Goal: Task Accomplishment & Management: Manage account settings

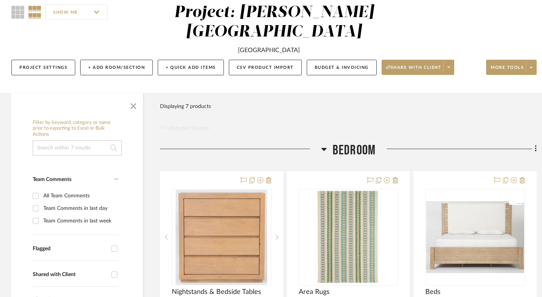
scroll to position [82, 0]
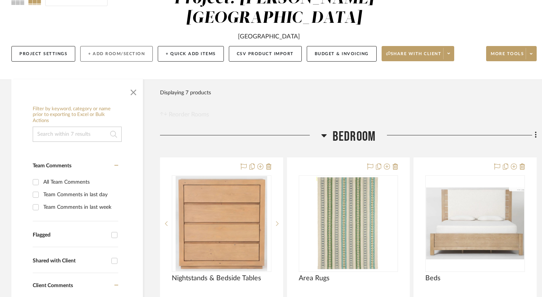
click at [107, 46] on button "+ Add Room/Section" at bounding box center [116, 54] width 73 height 16
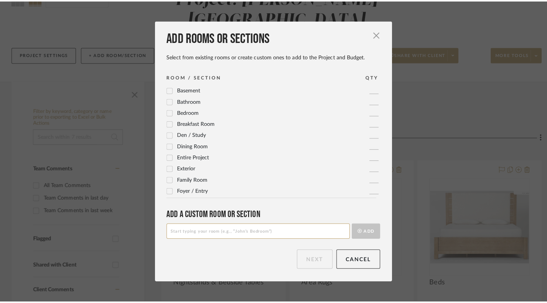
scroll to position [0, 0]
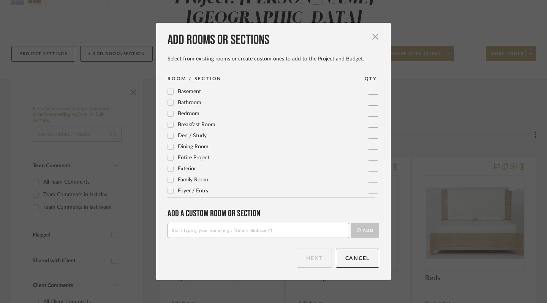
click at [168, 113] on icon at bounding box center [170, 114] width 5 height 4
click at [280, 234] on input at bounding box center [259, 230] width 182 height 15
type input "K"
type input "E"
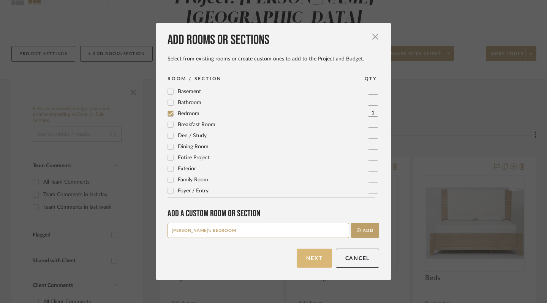
type input "[PERSON_NAME]'s BEDROOM"
click at [320, 257] on button "Next" at bounding box center [314, 258] width 35 height 19
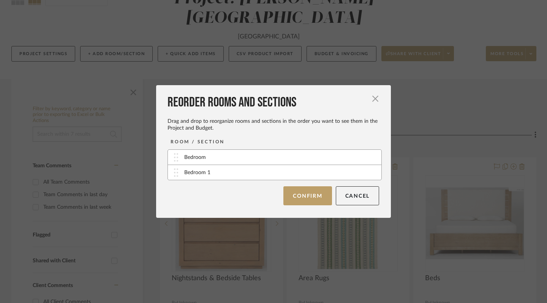
click at [222, 161] on div "Bedroom" at bounding box center [275, 157] width 214 height 15
click at [202, 160] on div "Bedroom" at bounding box center [195, 158] width 22 height 8
click at [189, 160] on div "Bedroom" at bounding box center [195, 158] width 22 height 8
click at [303, 198] on button "Confirm" at bounding box center [308, 195] width 48 height 19
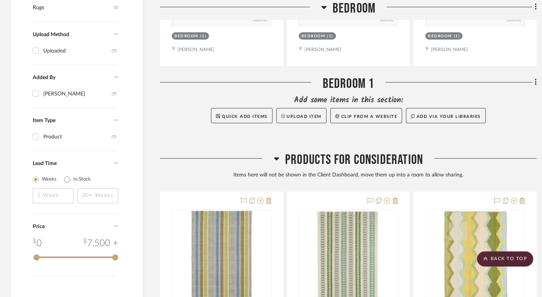
scroll to position [510, 0]
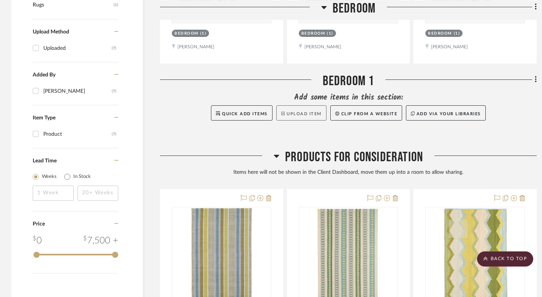
click at [297, 105] on button "Upload Item" at bounding box center [301, 112] width 50 height 15
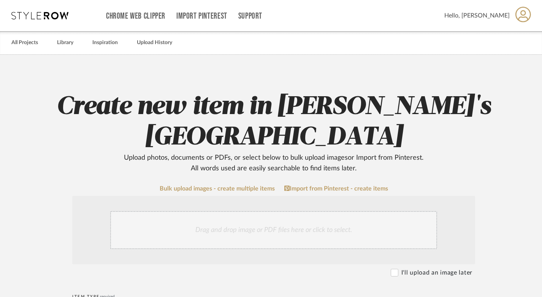
click at [216, 211] on div "Drag and drop image or PDF files here or click to select." at bounding box center [273, 230] width 327 height 38
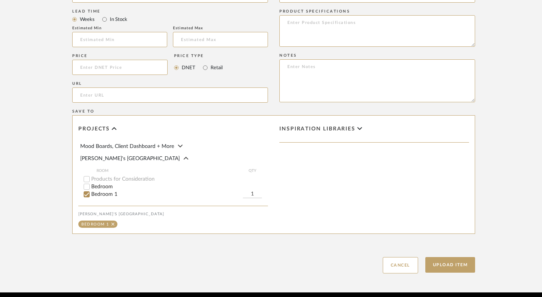
scroll to position [491, 0]
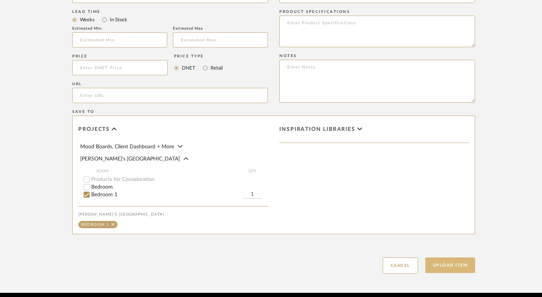
click at [443, 257] on button "Upload Item" at bounding box center [450, 265] width 50 height 16
click at [454, 257] on button "Upload Item" at bounding box center [450, 265] width 50 height 16
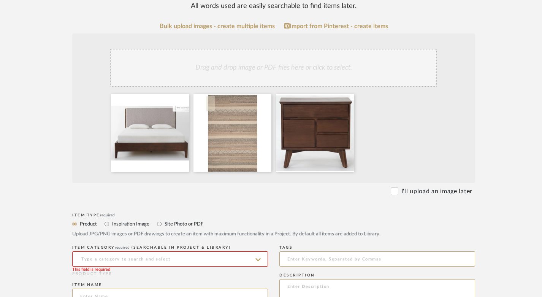
scroll to position [163, 0]
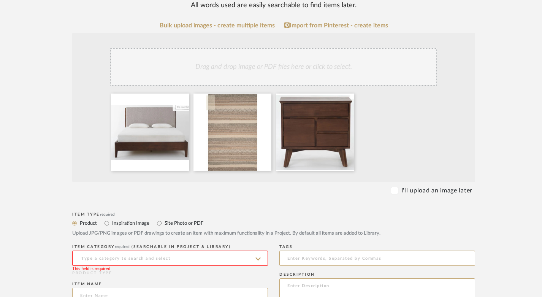
click at [231, 251] on input at bounding box center [170, 258] width 196 height 15
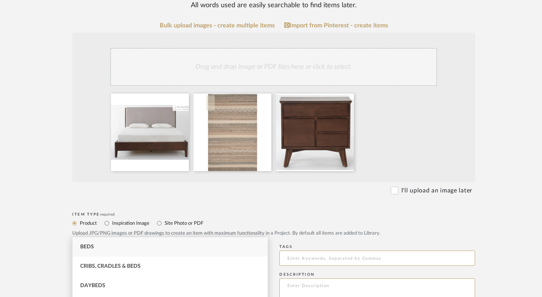
click at [129, 245] on div "Beds" at bounding box center [170, 246] width 195 height 19
type input "Beds"
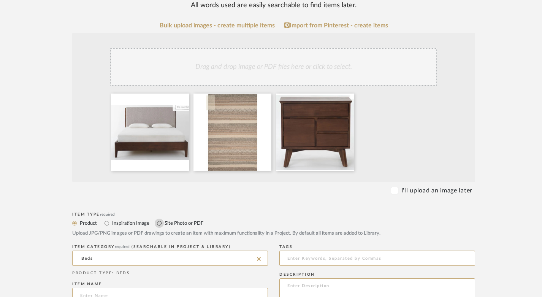
click at [159, 219] on input "Site Photo or PDF" at bounding box center [159, 223] width 9 height 9
radio input "true"
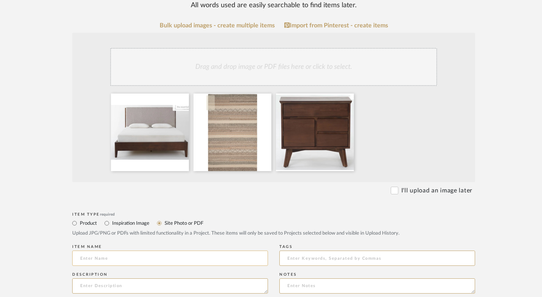
click at [125, 251] on input at bounding box center [170, 258] width 196 height 15
type input "BEDROOM FURNITURE"
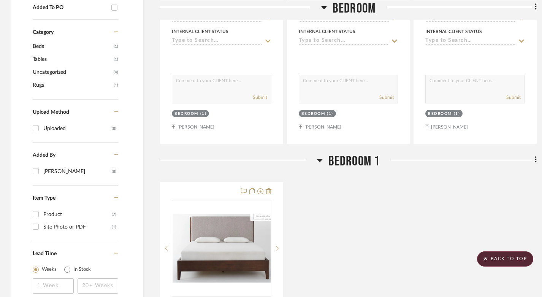
scroll to position [429, 0]
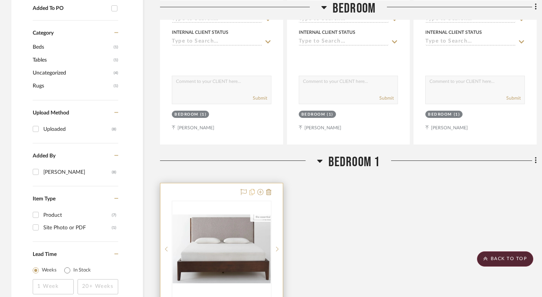
click at [251, 189] on icon at bounding box center [251, 192] width 5 height 6
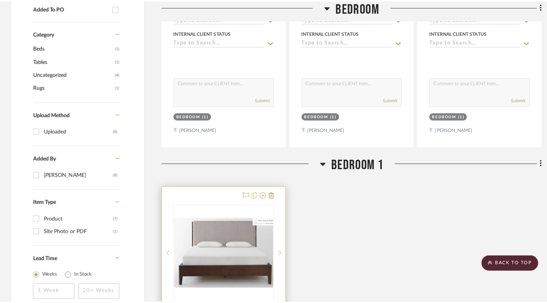
scroll to position [0, 0]
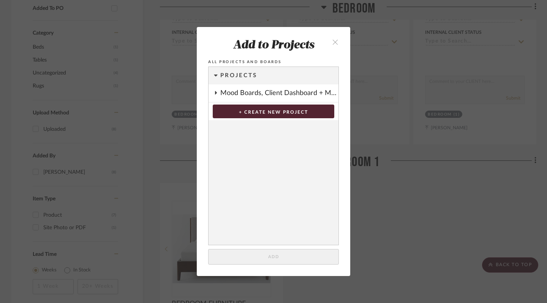
click at [259, 91] on div "Mood Boards, Client Dashboard + More" at bounding box center [279, 92] width 118 height 17
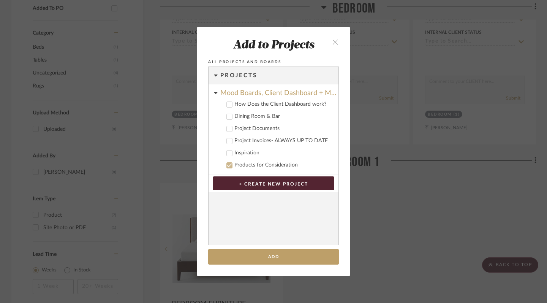
click at [333, 42] on icon "close" at bounding box center [335, 42] width 6 height 6
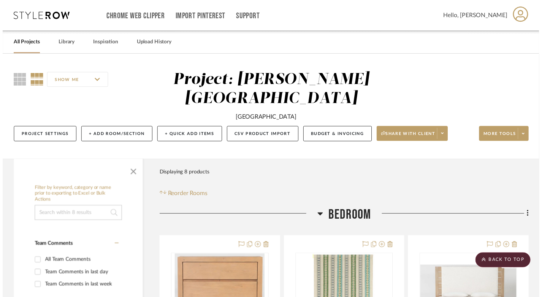
scroll to position [429, 0]
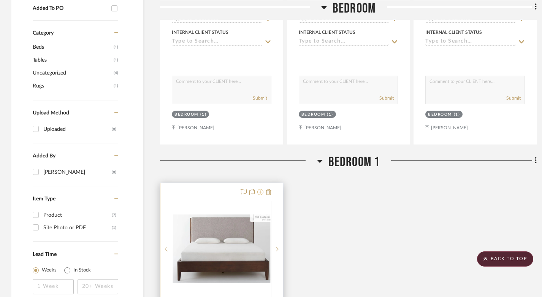
click at [260, 189] on icon at bounding box center [260, 192] width 6 height 6
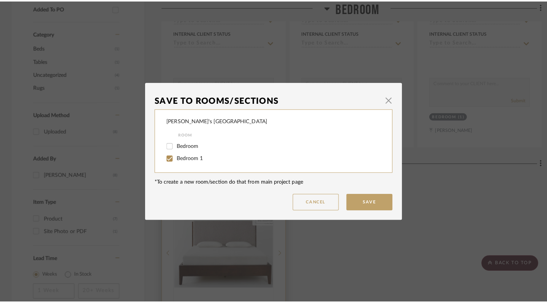
scroll to position [0, 0]
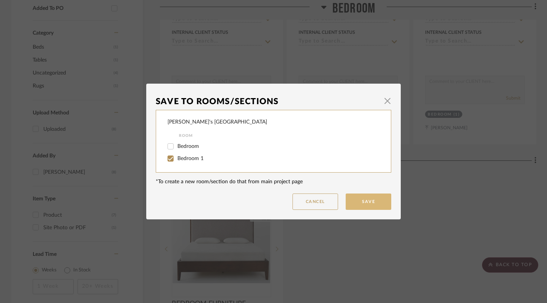
click at [363, 204] on button "Save" at bounding box center [369, 202] width 46 height 16
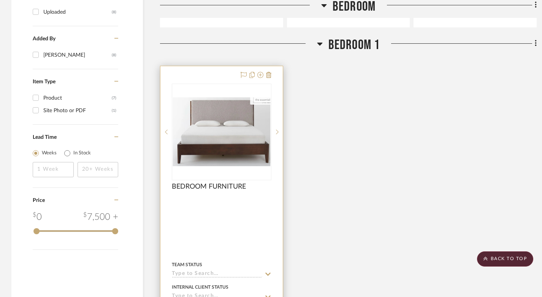
scroll to position [553, 0]
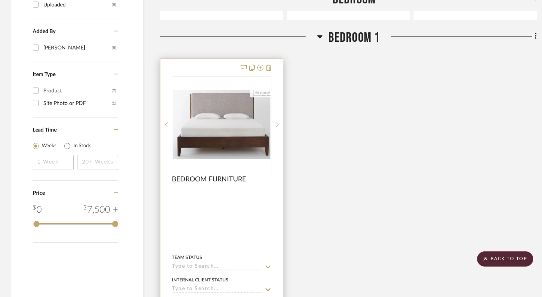
click at [240, 144] on div "0" at bounding box center [221, 125] width 99 height 96
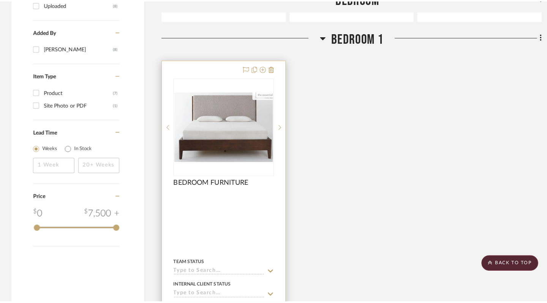
scroll to position [0, 0]
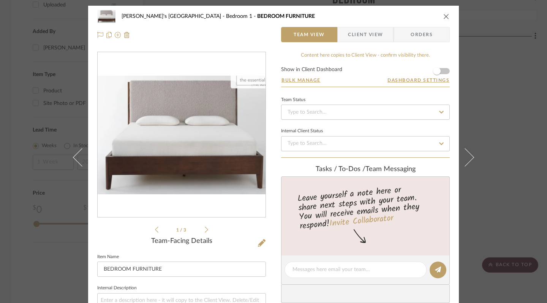
click at [366, 37] on span "Client View" at bounding box center [365, 34] width 35 height 15
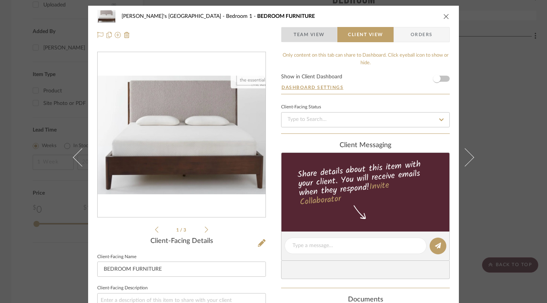
click at [321, 38] on span "Team View" at bounding box center [309, 34] width 31 height 15
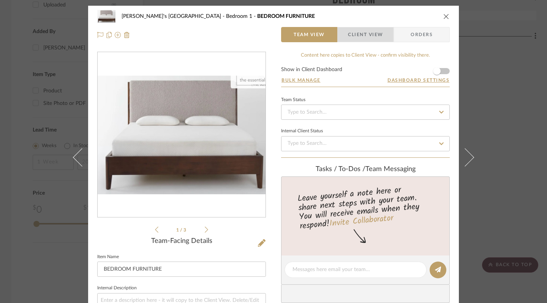
click at [353, 34] on span "Client View" at bounding box center [365, 34] width 35 height 15
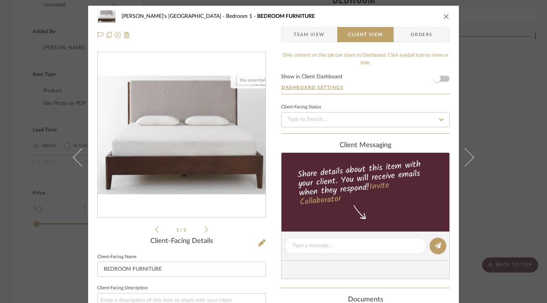
click at [444, 15] on icon "close" at bounding box center [447, 16] width 6 height 6
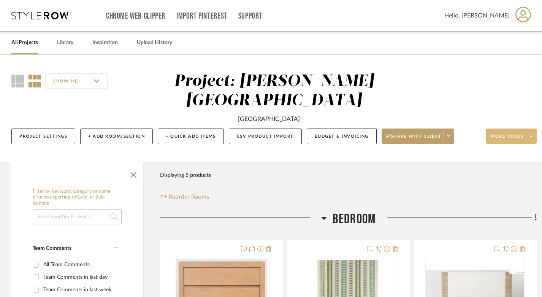
click at [533, 130] on span at bounding box center [531, 135] width 11 height 11
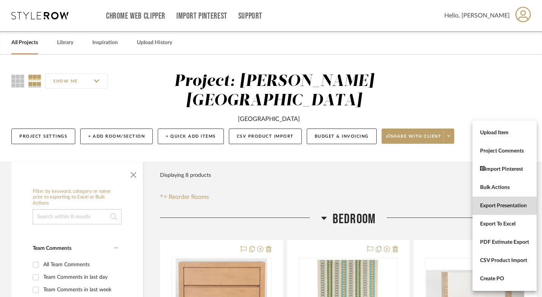
click at [501, 206] on span "Export Presentation" at bounding box center [504, 206] width 49 height 6
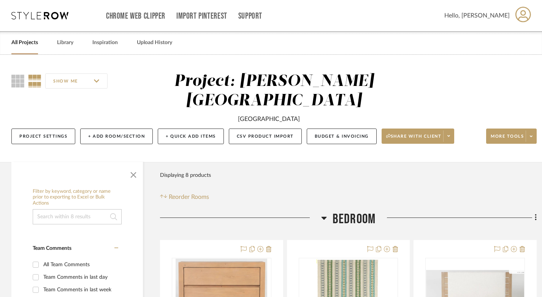
click at [510, 17] on span "Hello, [PERSON_NAME]" at bounding box center [476, 15] width 65 height 9
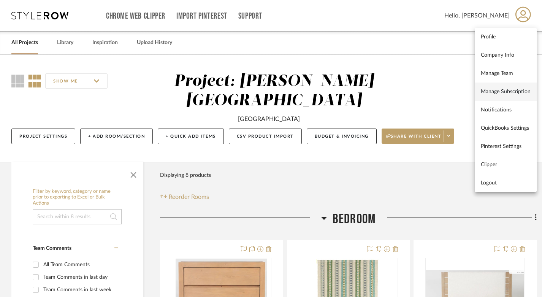
click at [502, 90] on span "Manage Subscription" at bounding box center [506, 91] width 50 height 6
